Goal: Find specific fact: Find contact information

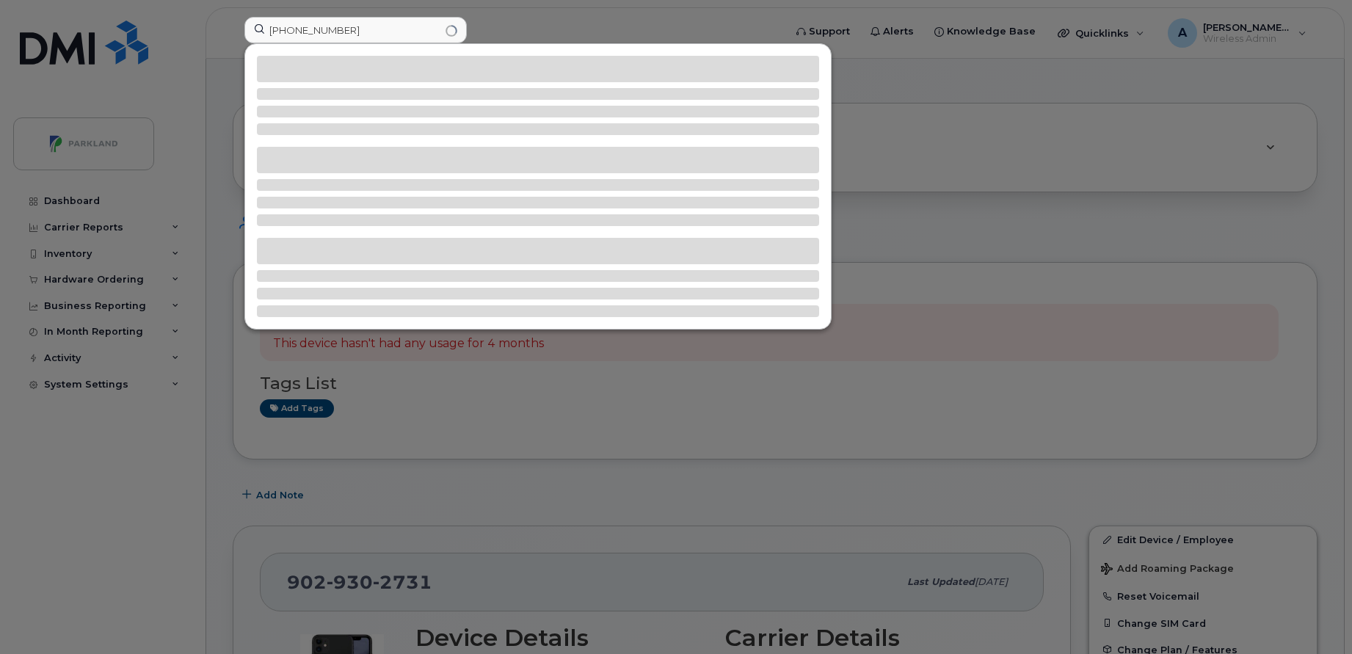
scroll to position [455, 0]
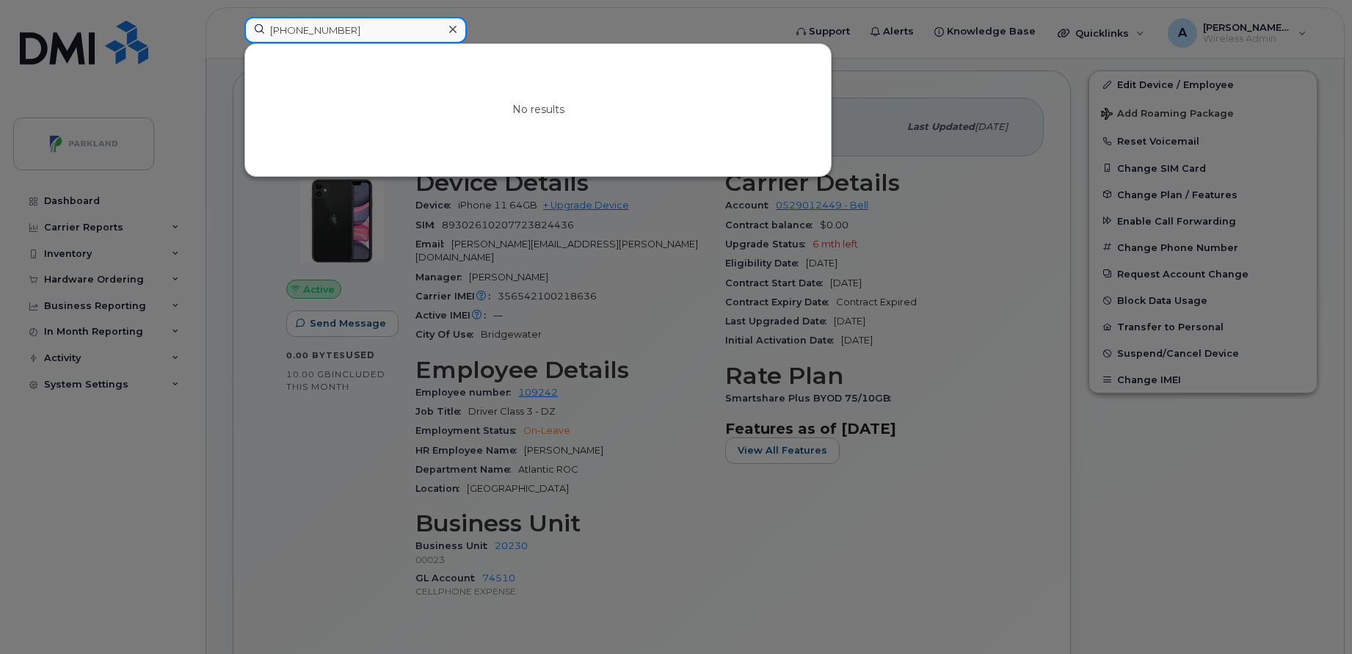
paste input "[PHONE_NUMBER]"
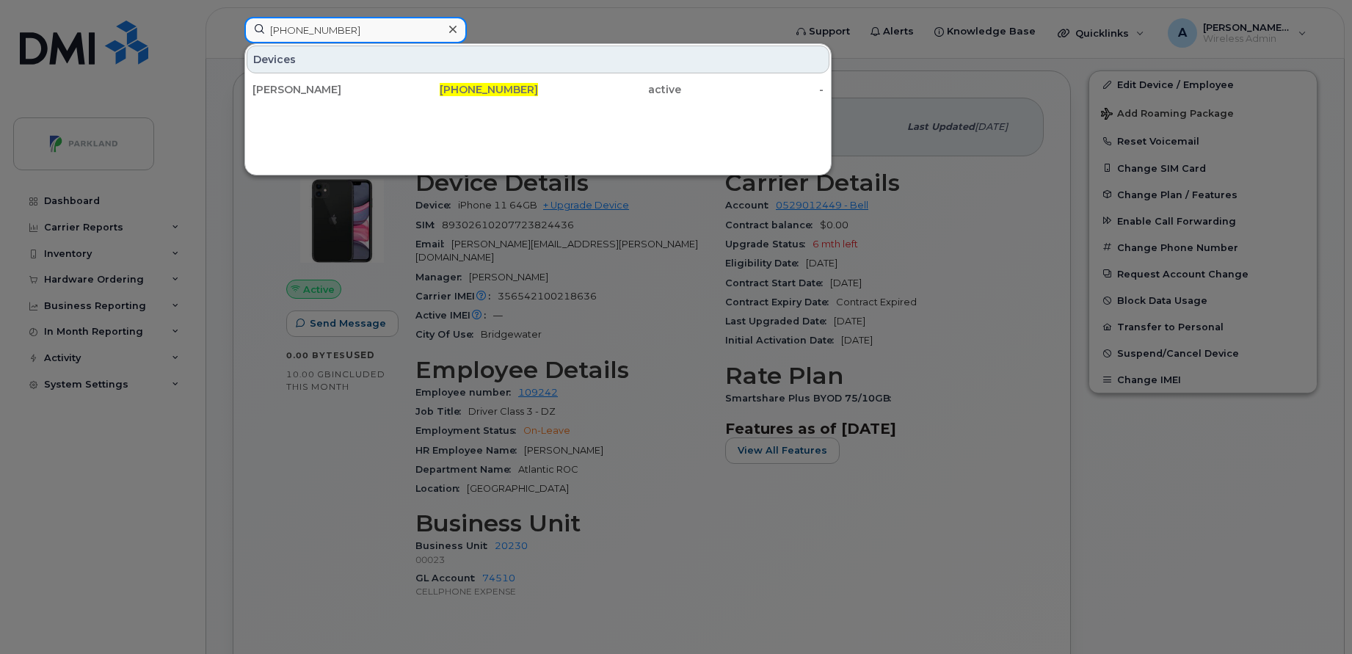
paste input "403-464-7293"
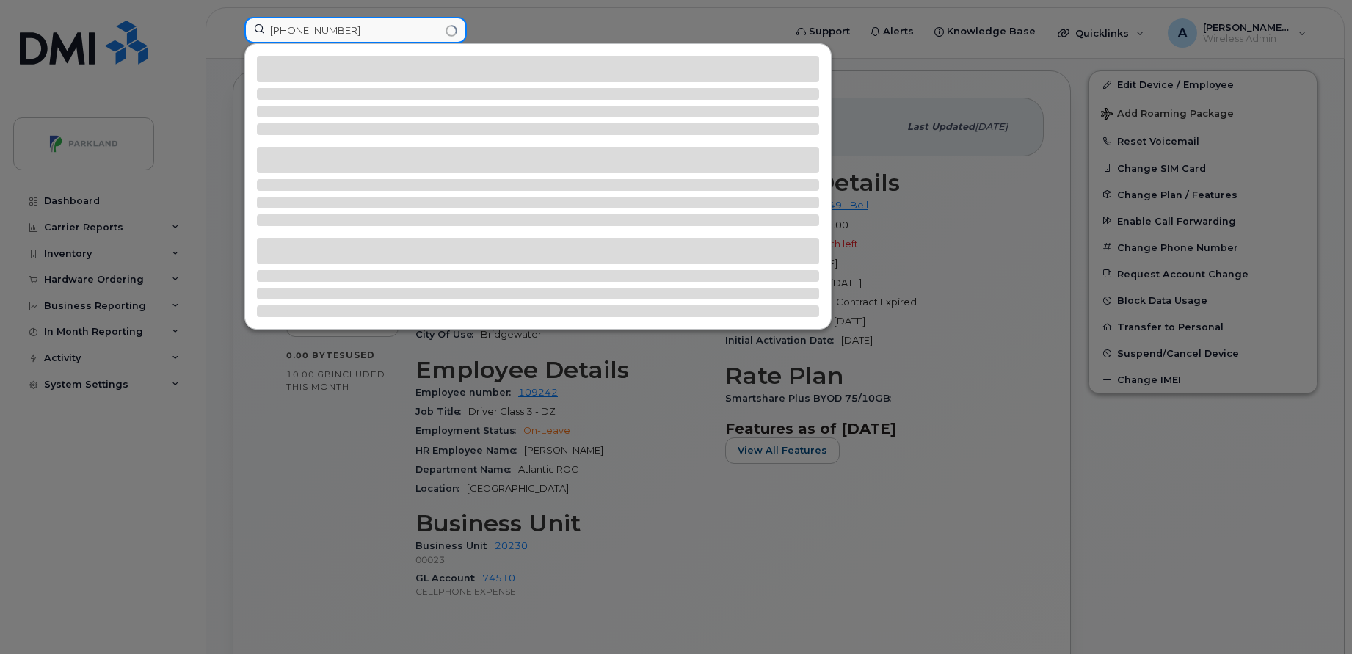
type input "403-464-7293"
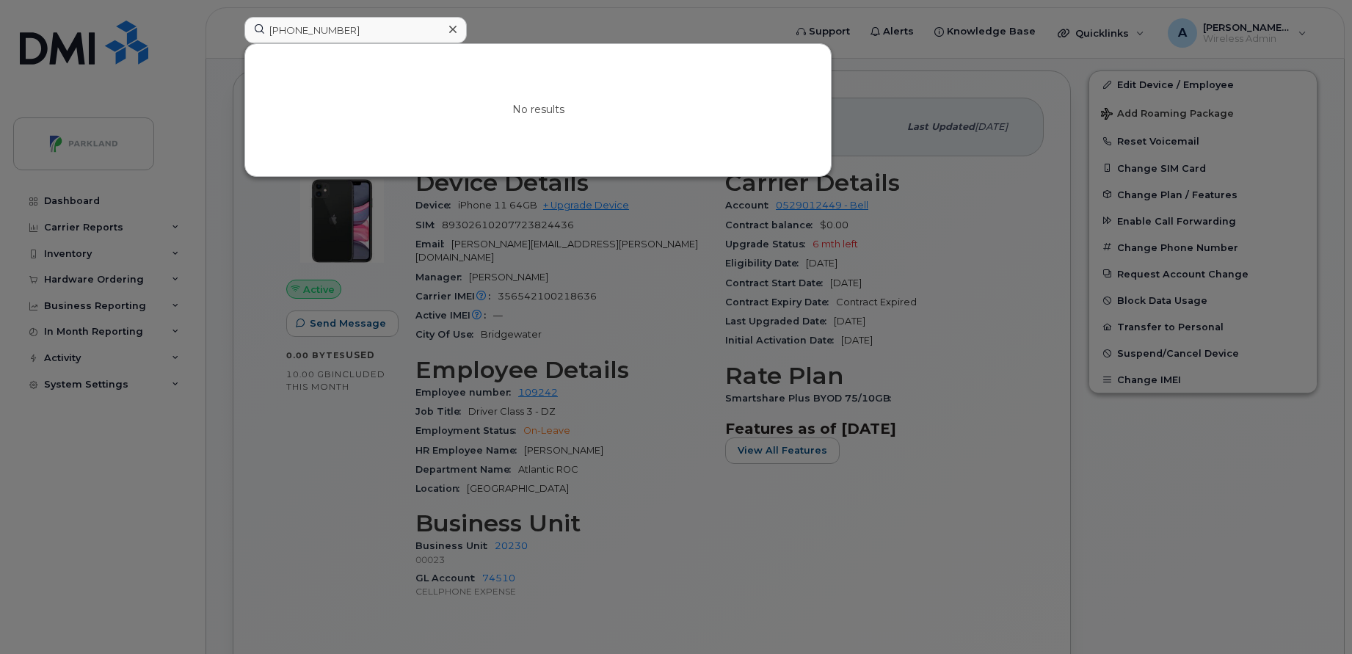
click at [449, 29] on icon at bounding box center [452, 29] width 7 height 12
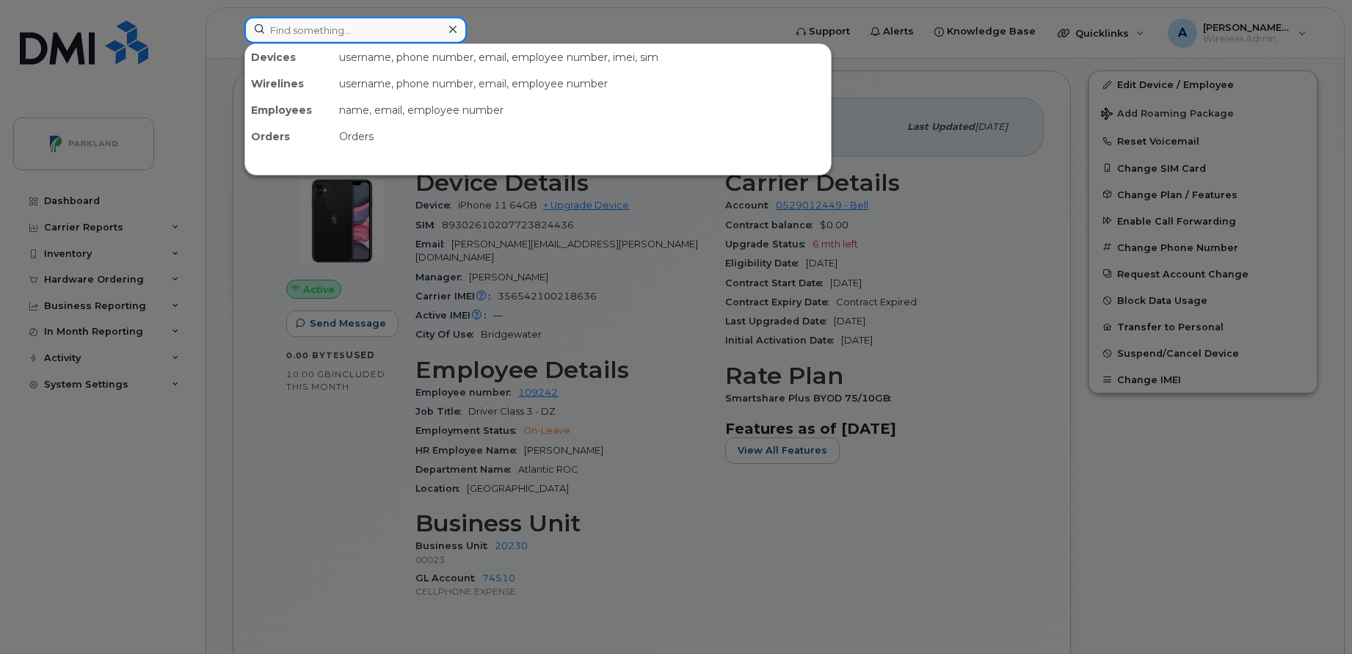
click at [412, 41] on input at bounding box center [355, 30] width 222 height 26
paste input "[PERSON_NAME]"
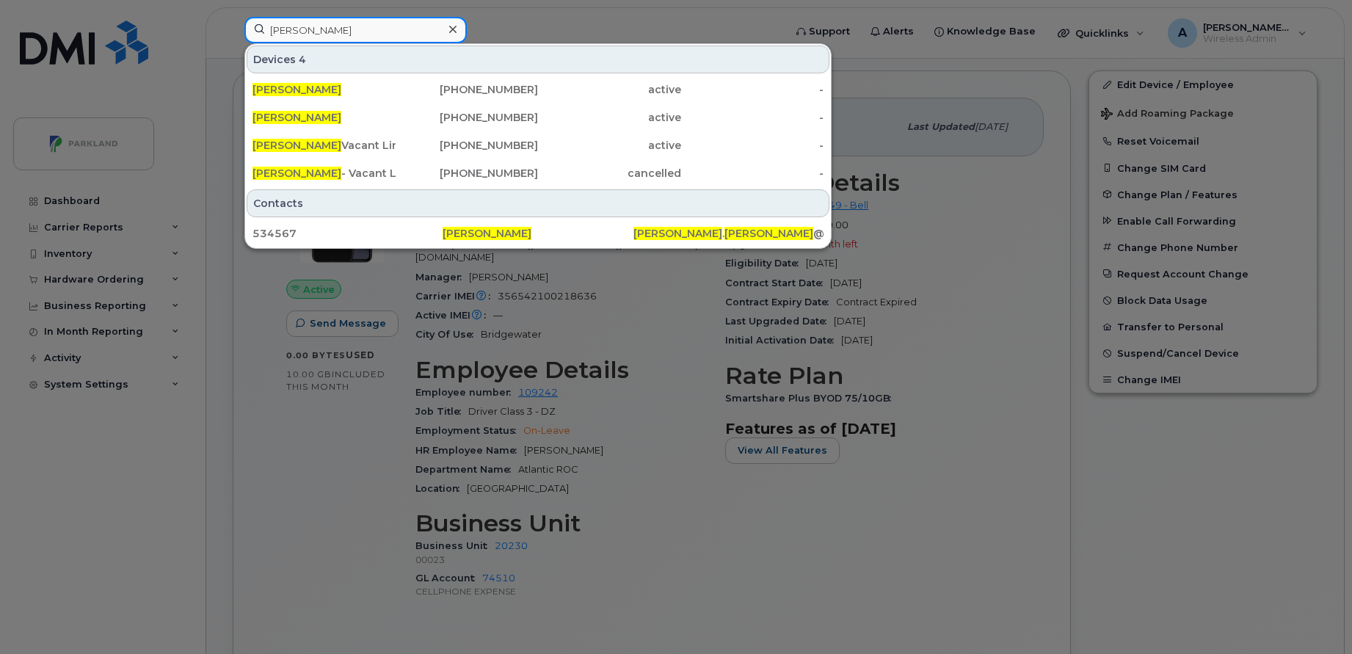
paste input "403-464-7293"
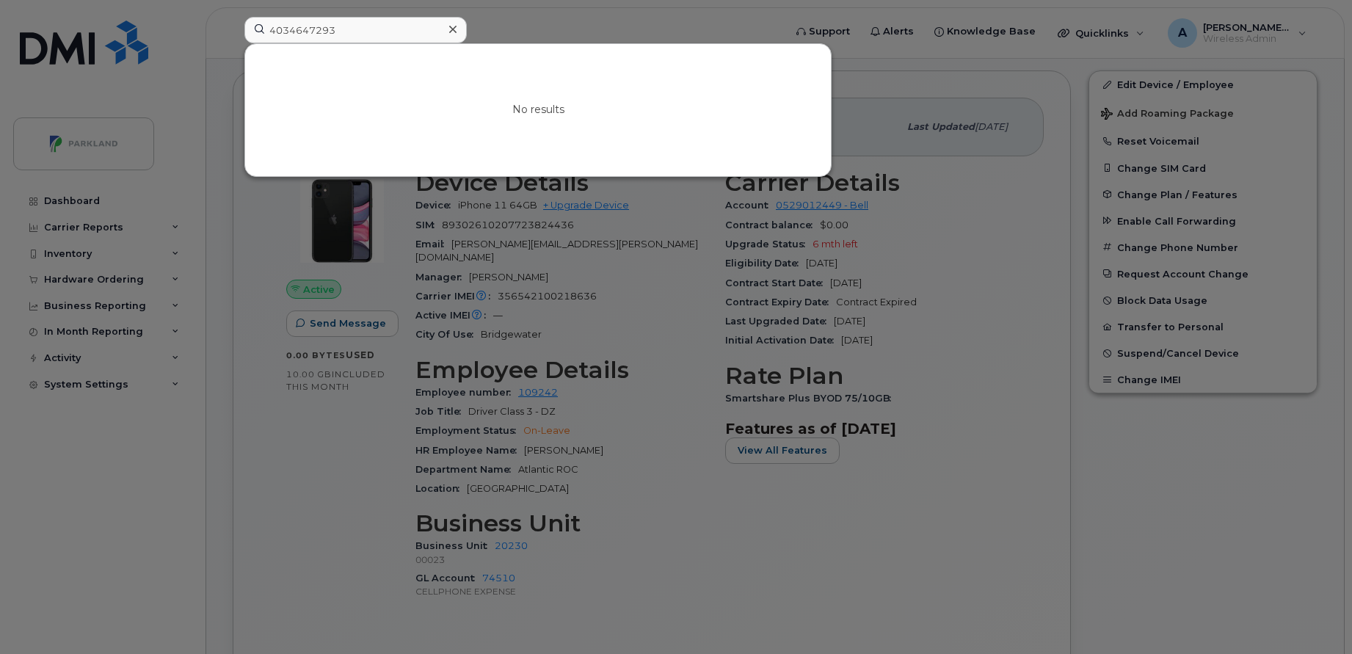
click at [201, 574] on div at bounding box center [676, 327] width 1352 height 654
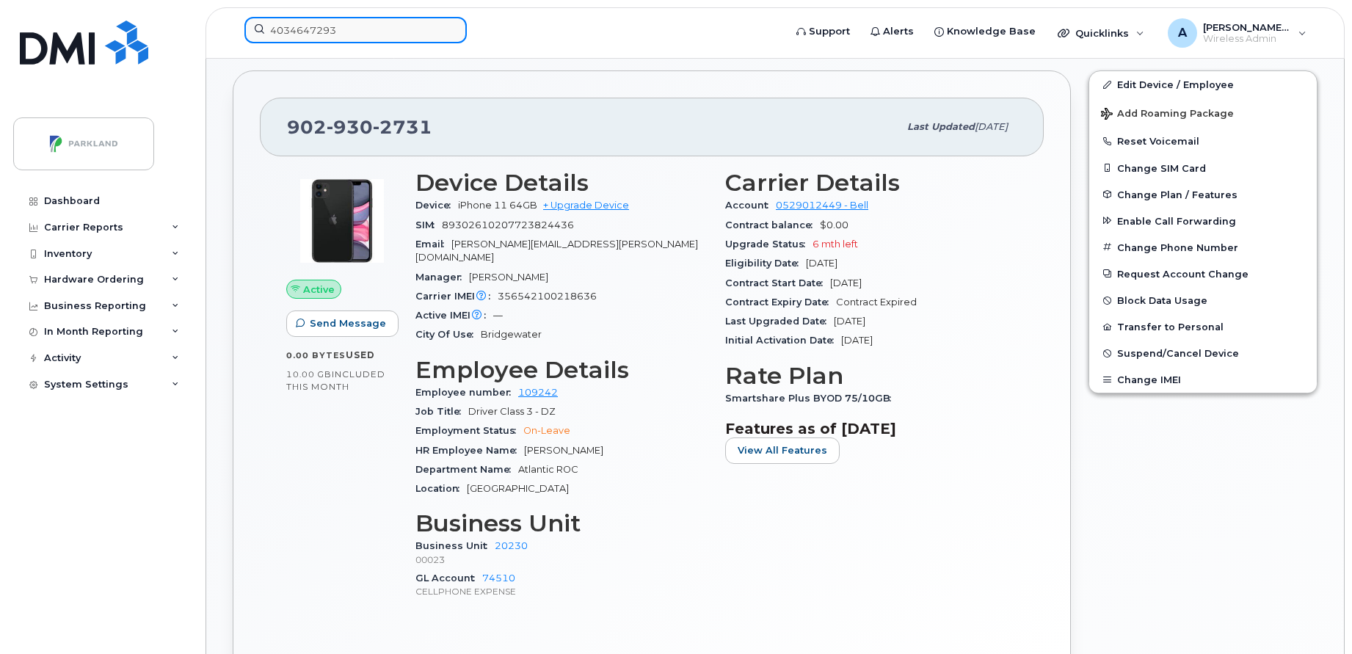
click at [390, 38] on input "4034647293" at bounding box center [355, 30] width 222 height 26
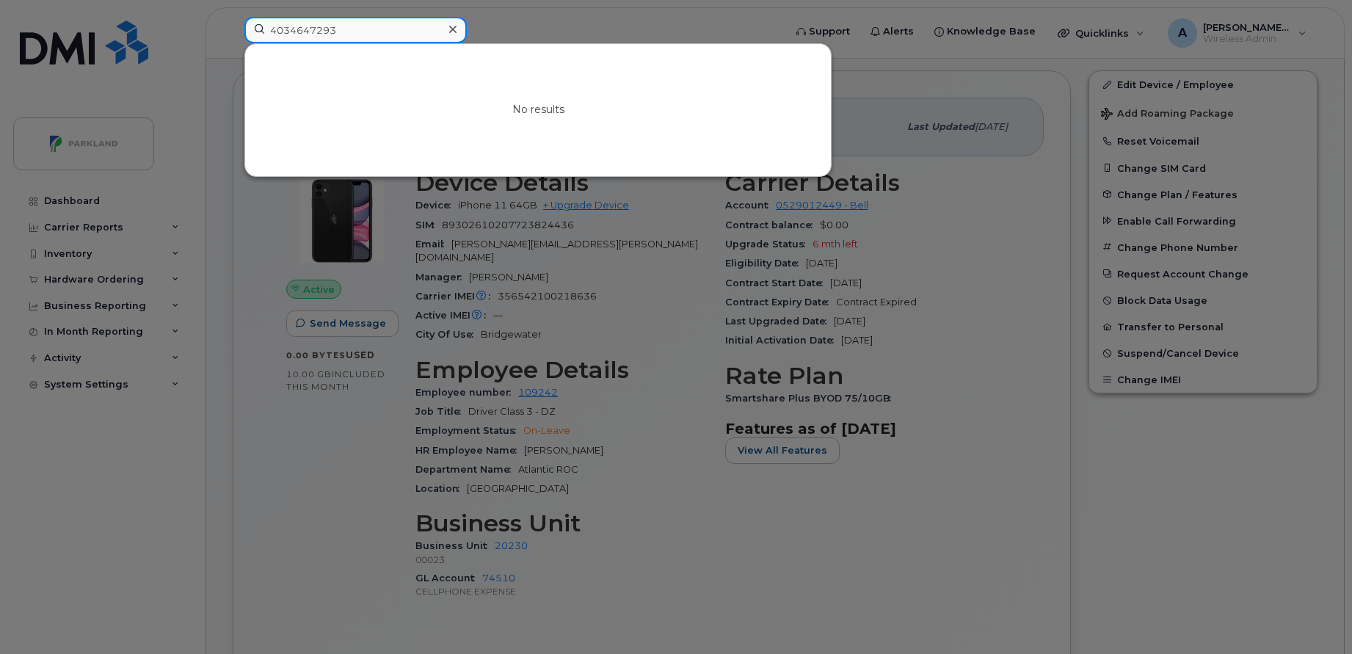
drag, startPoint x: 389, startPoint y: 37, endPoint x: 138, endPoint y: 48, distance: 251.4
click at [233, 48] on div "4034647293 No results" at bounding box center [510, 33] width 554 height 32
type input "J"
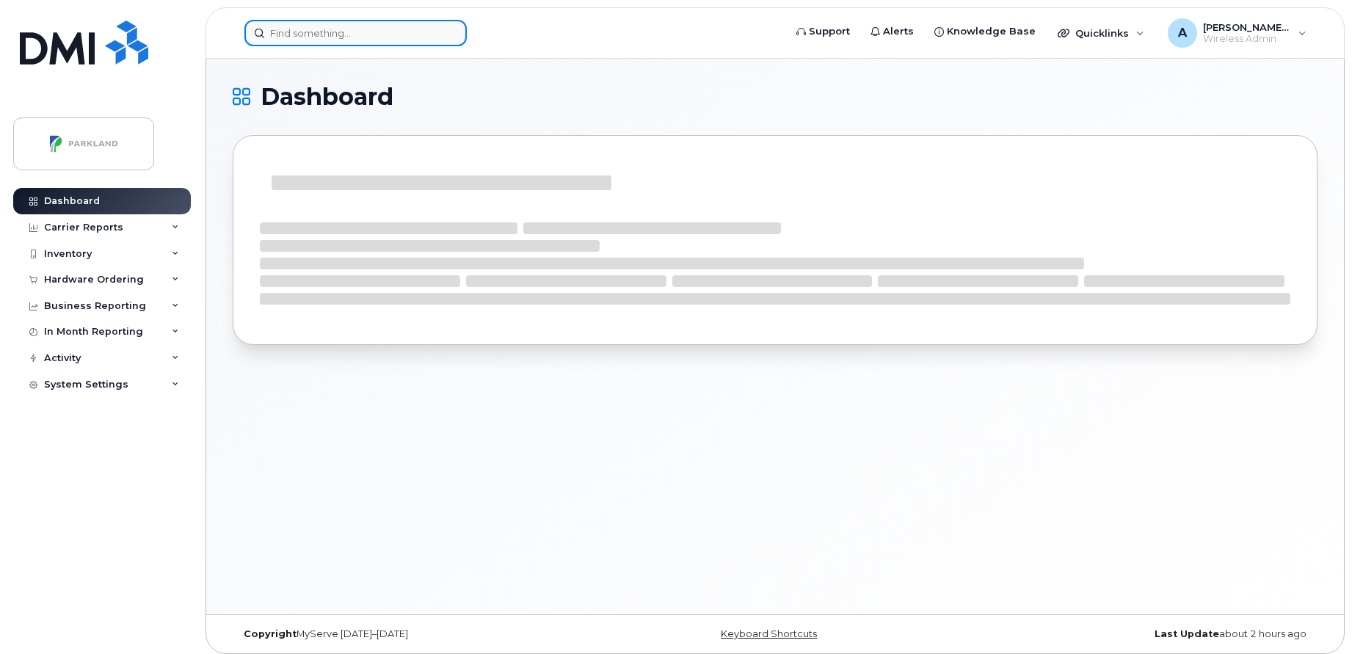
click at [385, 39] on input at bounding box center [355, 33] width 222 height 26
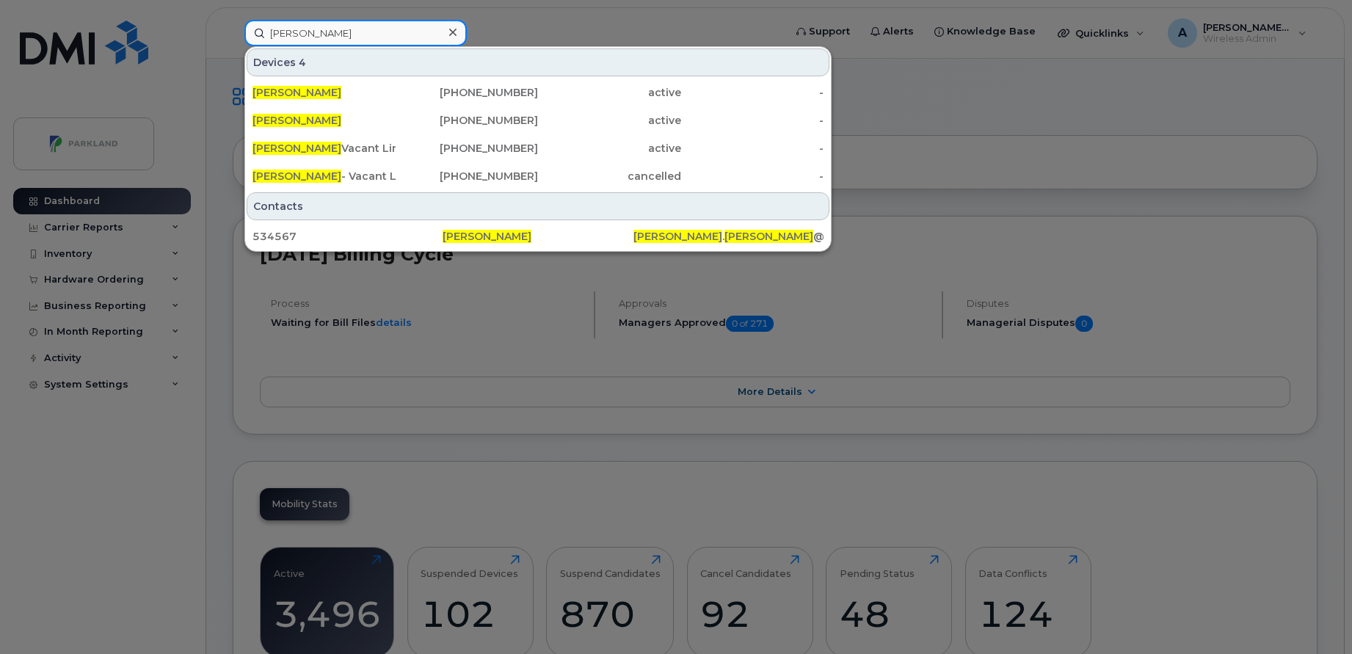
type input "[PERSON_NAME]"
